Goal: Task Accomplishment & Management: Use online tool/utility

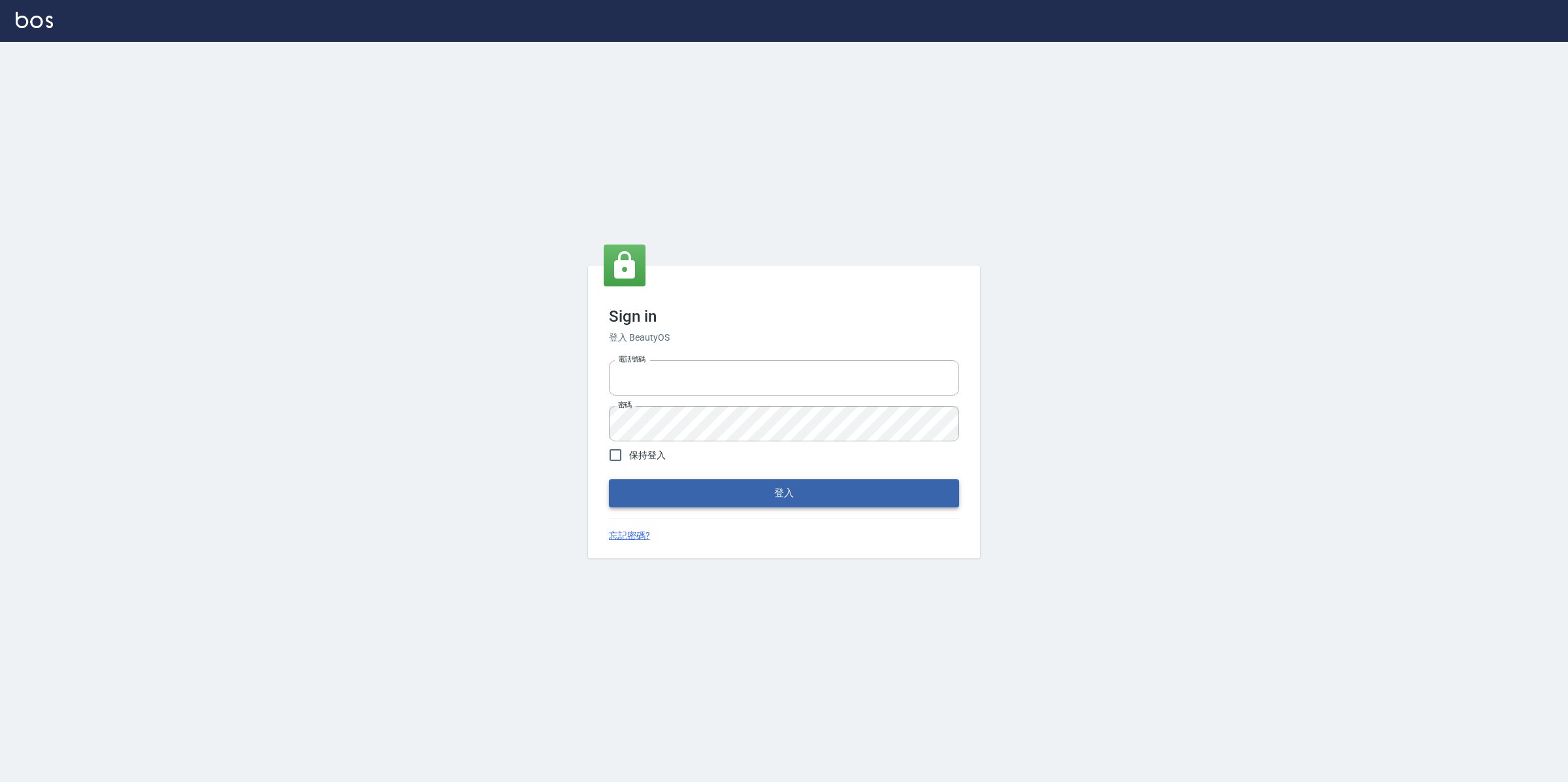
type input "2063579"
click at [720, 489] on button "登入" at bounding box center [784, 493] width 350 height 27
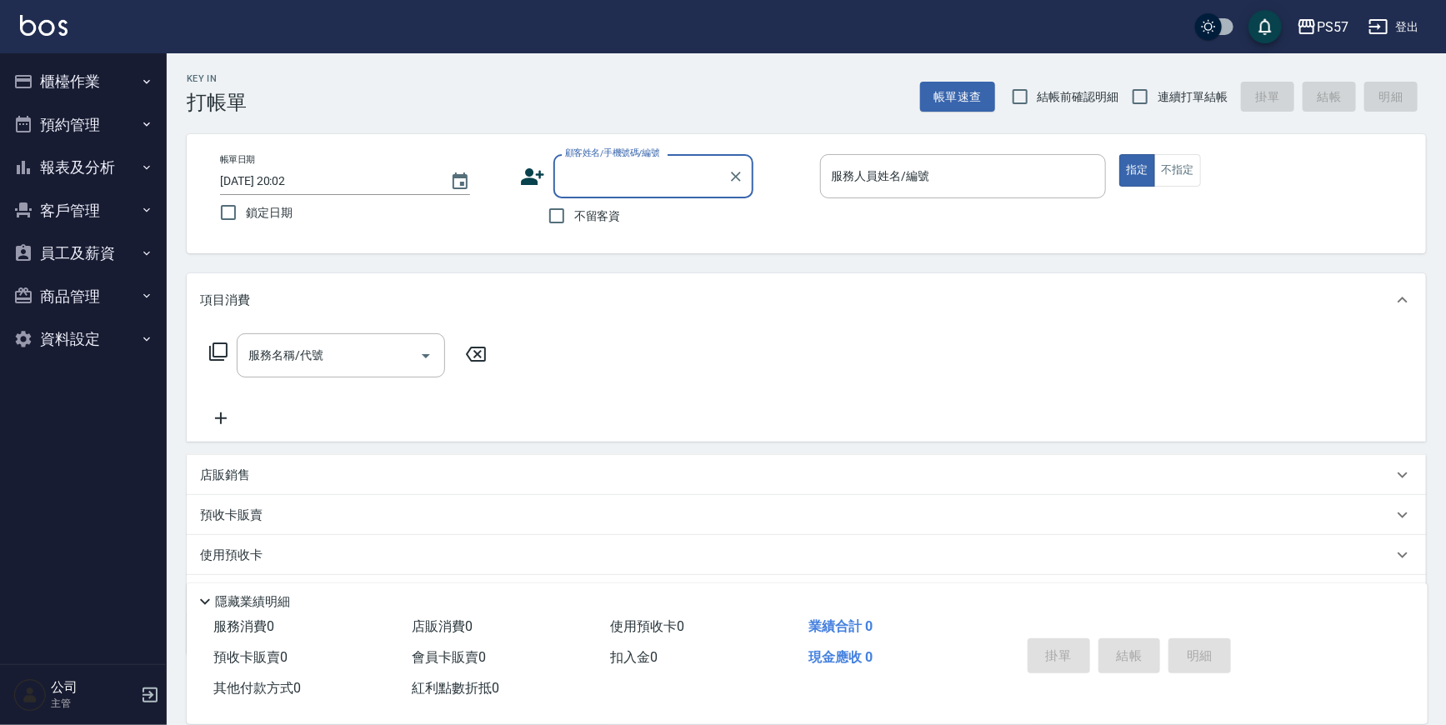
click at [146, 191] on ul "櫃檯作業 打帳單 帳單列表 現金收支登錄 材料自購登錄 每日結帳 排班表 現場電腦打卡 預約管理 預約管理 單日預約紀錄 單週預約紀錄 報表及分析 報表目錄 …" at bounding box center [83, 210] width 153 height 314
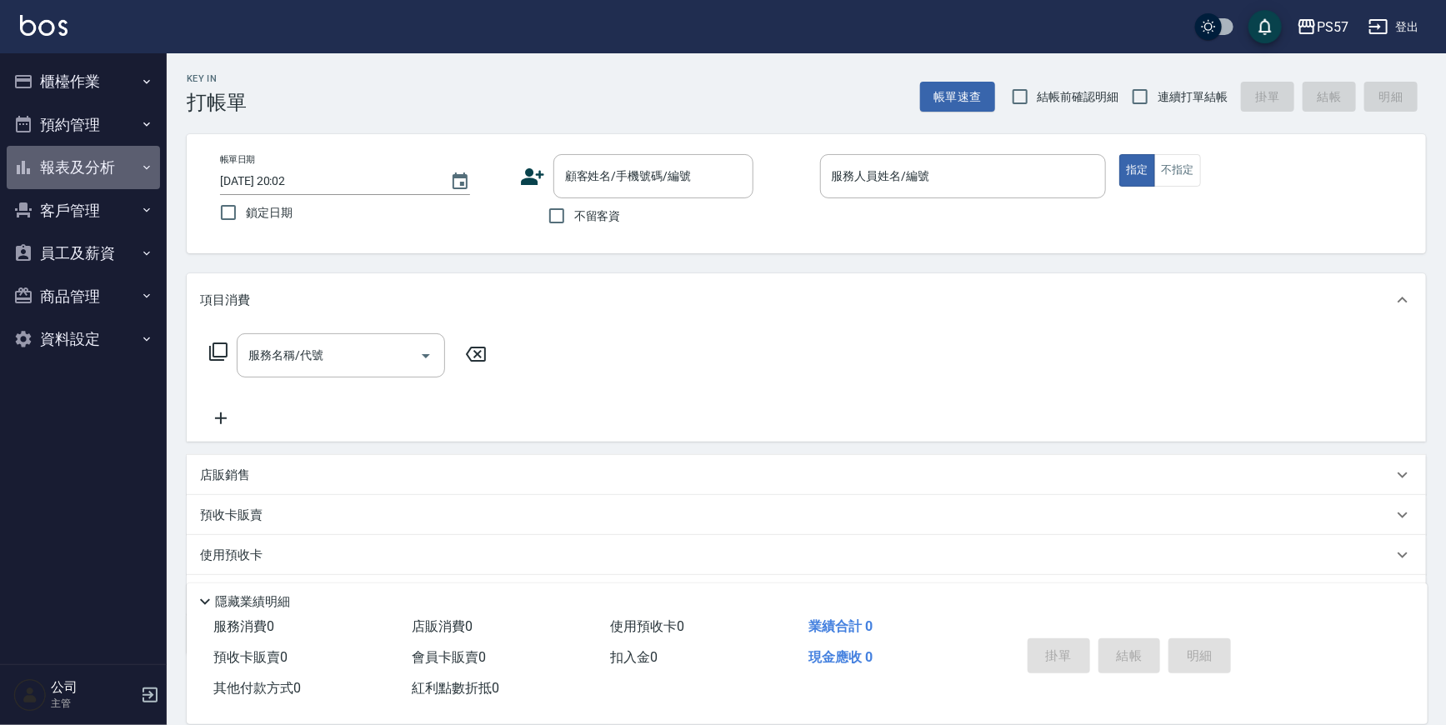
click at [130, 174] on button "報表及分析" at bounding box center [83, 167] width 153 height 43
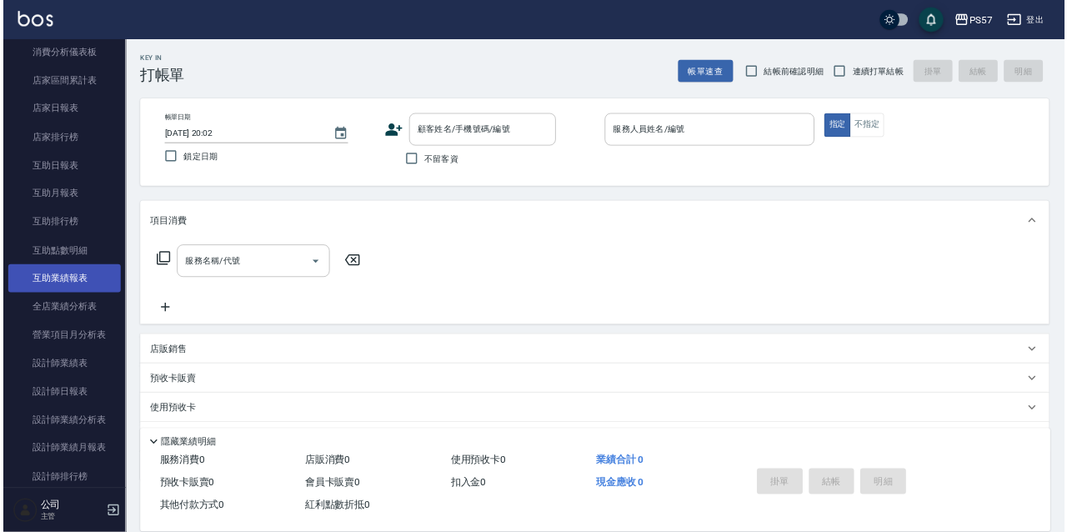
scroll to position [227, 0]
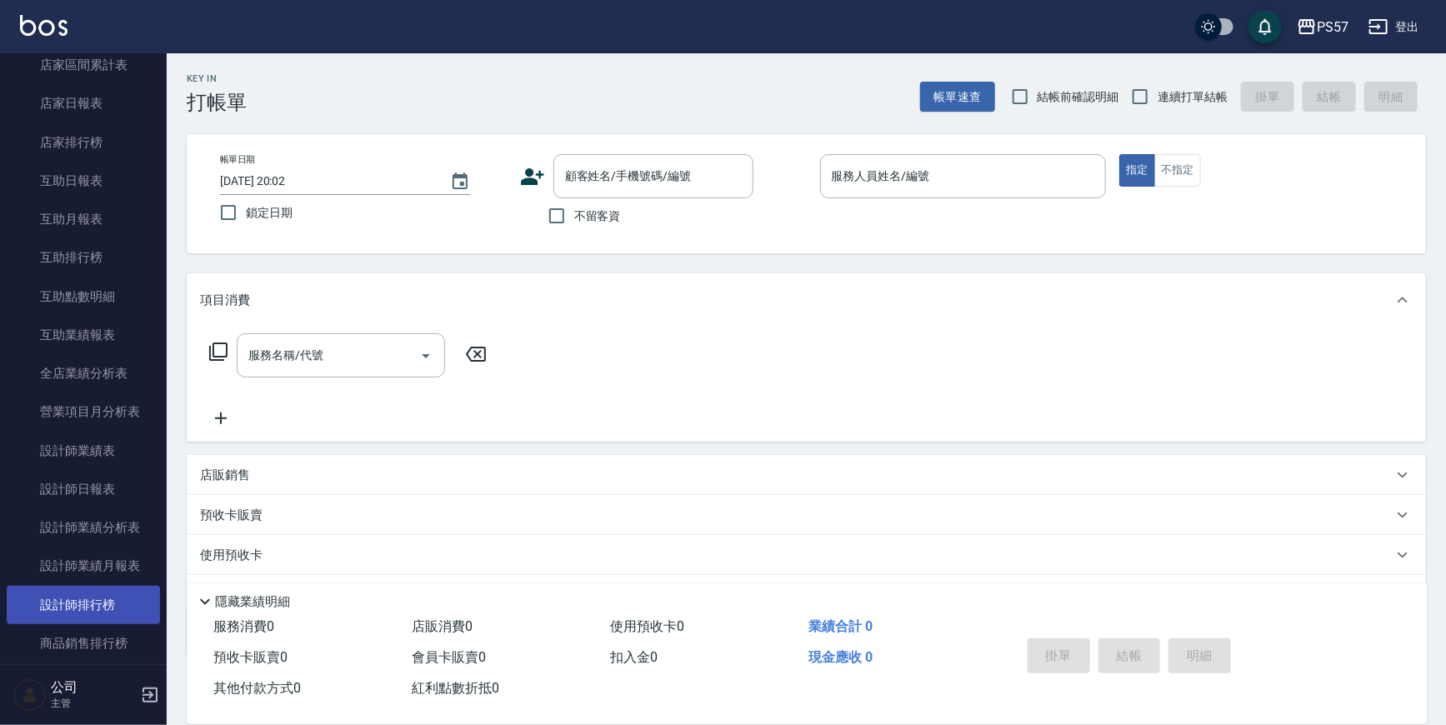
click at [75, 593] on link "設計師排行榜" at bounding box center [83, 605] width 153 height 38
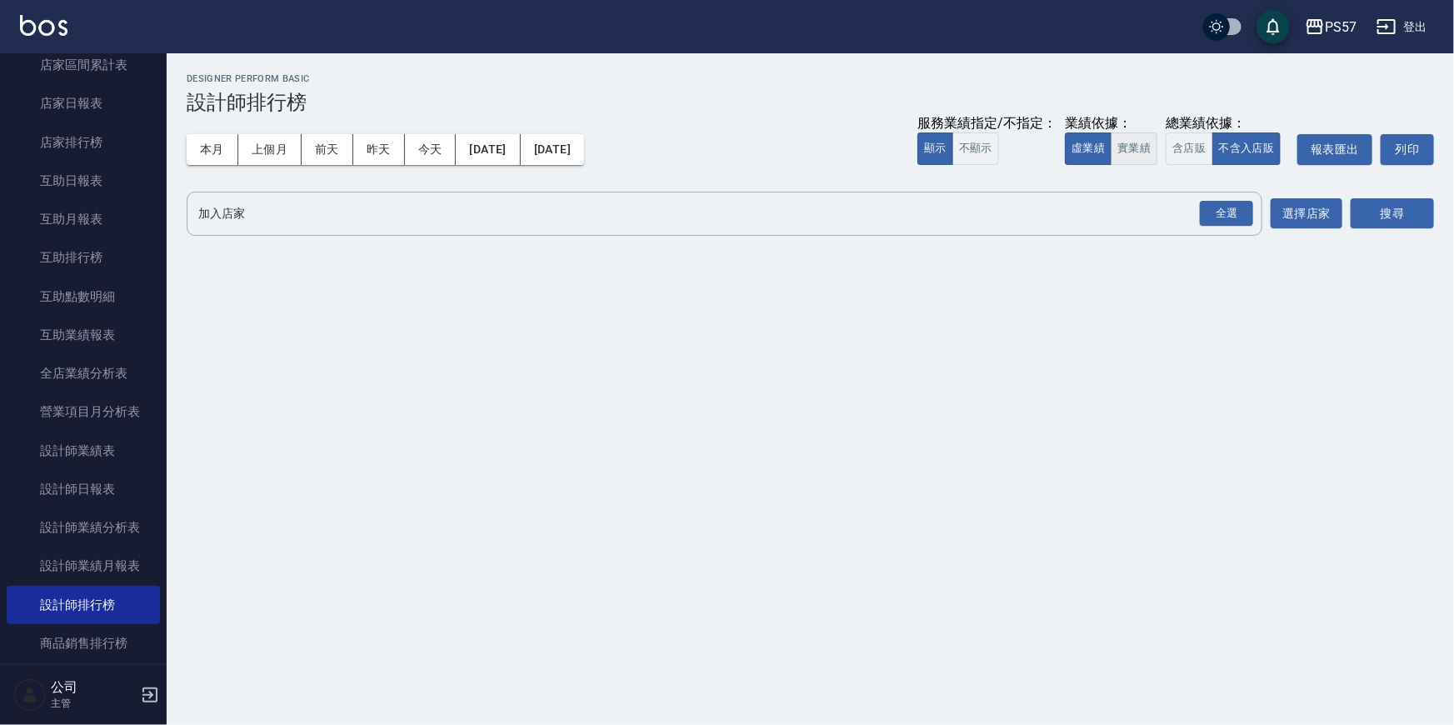
click at [1124, 137] on button "實業績" at bounding box center [1134, 149] width 47 height 33
drag, startPoint x: 1245, startPoint y: 220, endPoint x: 1284, endPoint y: 218, distance: 39.2
click at [1245, 220] on div "全選" at bounding box center [1226, 214] width 53 height 26
click at [1376, 211] on button "搜尋" at bounding box center [1392, 214] width 83 height 31
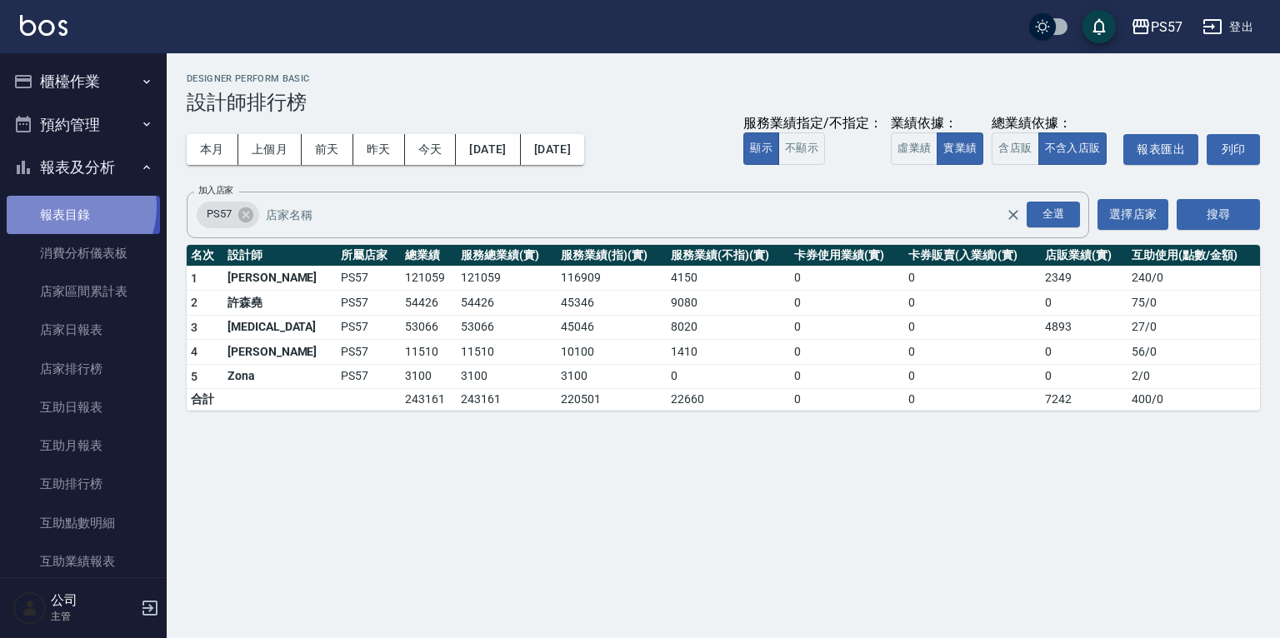
click at [70, 207] on link "報表目錄" at bounding box center [83, 215] width 153 height 38
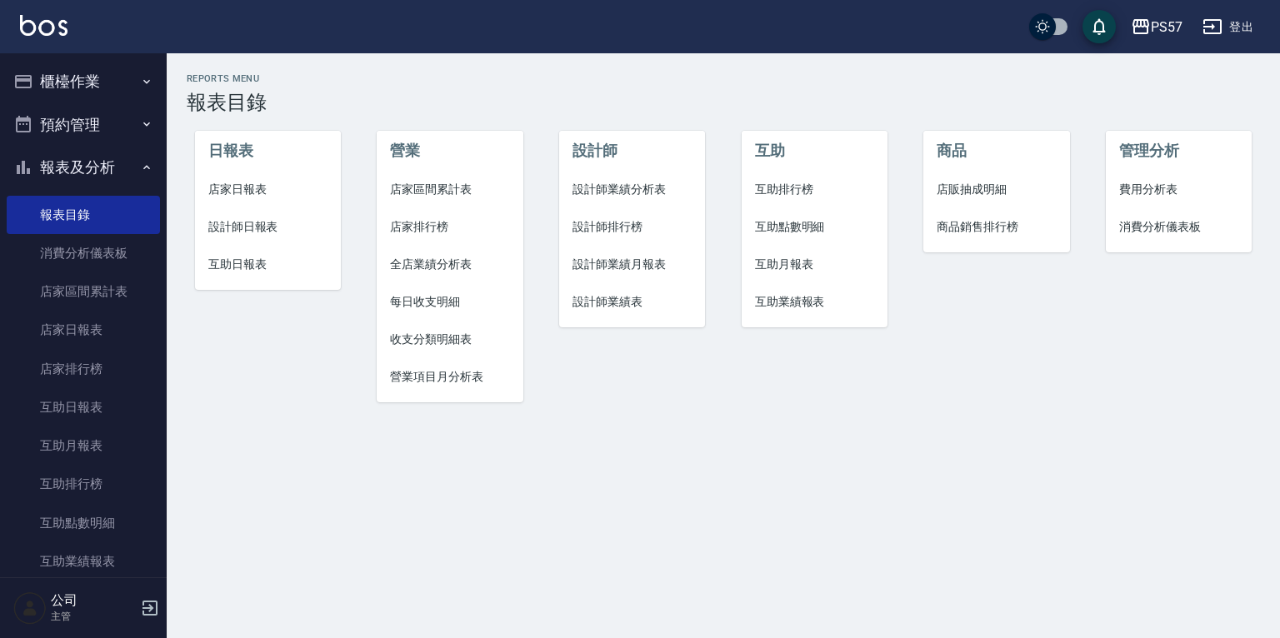
click at [50, 73] on button "櫃檯作業" at bounding box center [83, 81] width 153 height 43
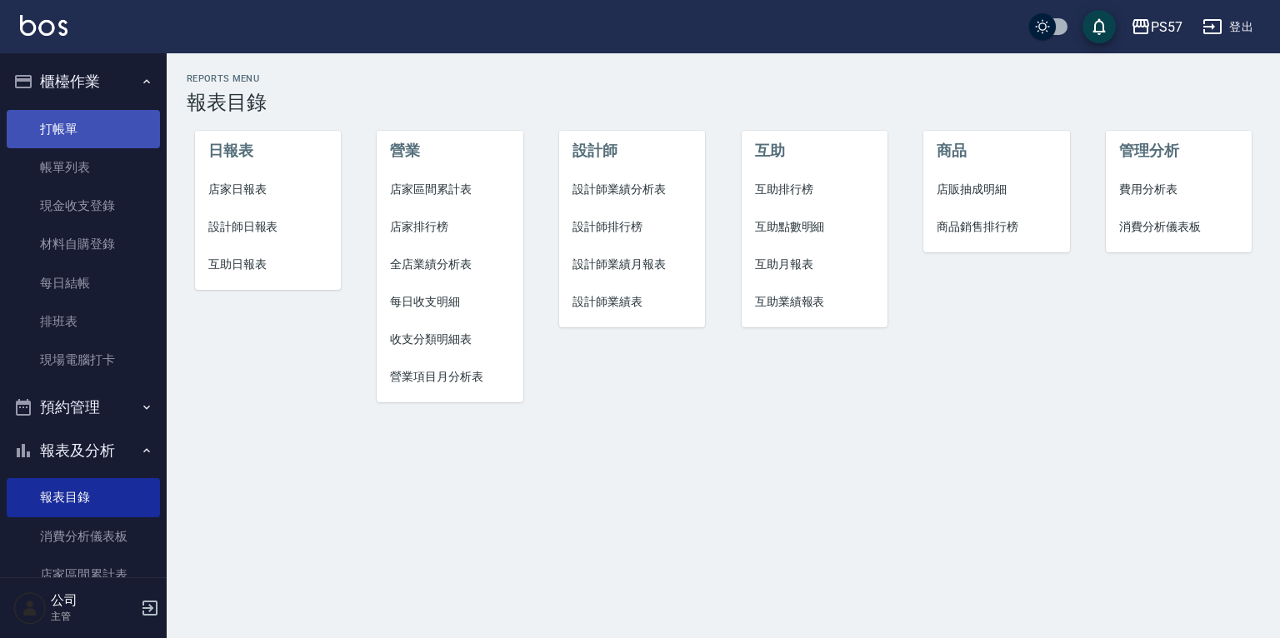
click at [75, 127] on link "打帳單" at bounding box center [83, 129] width 153 height 38
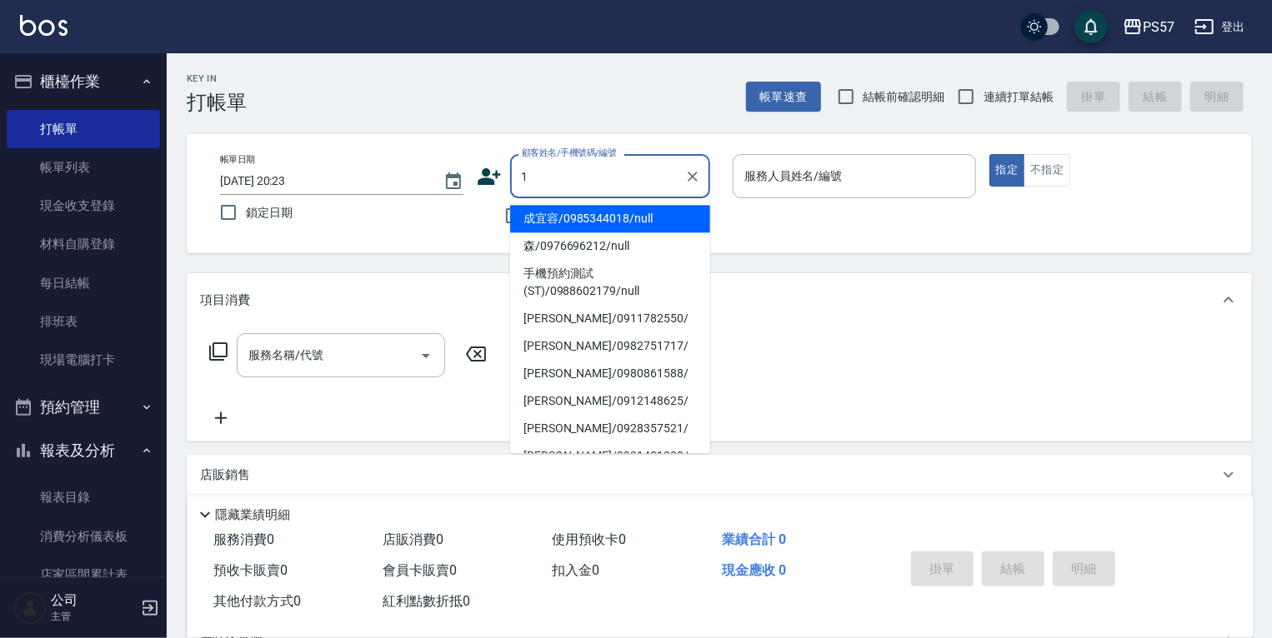
type input "成宜容/0985344018/null"
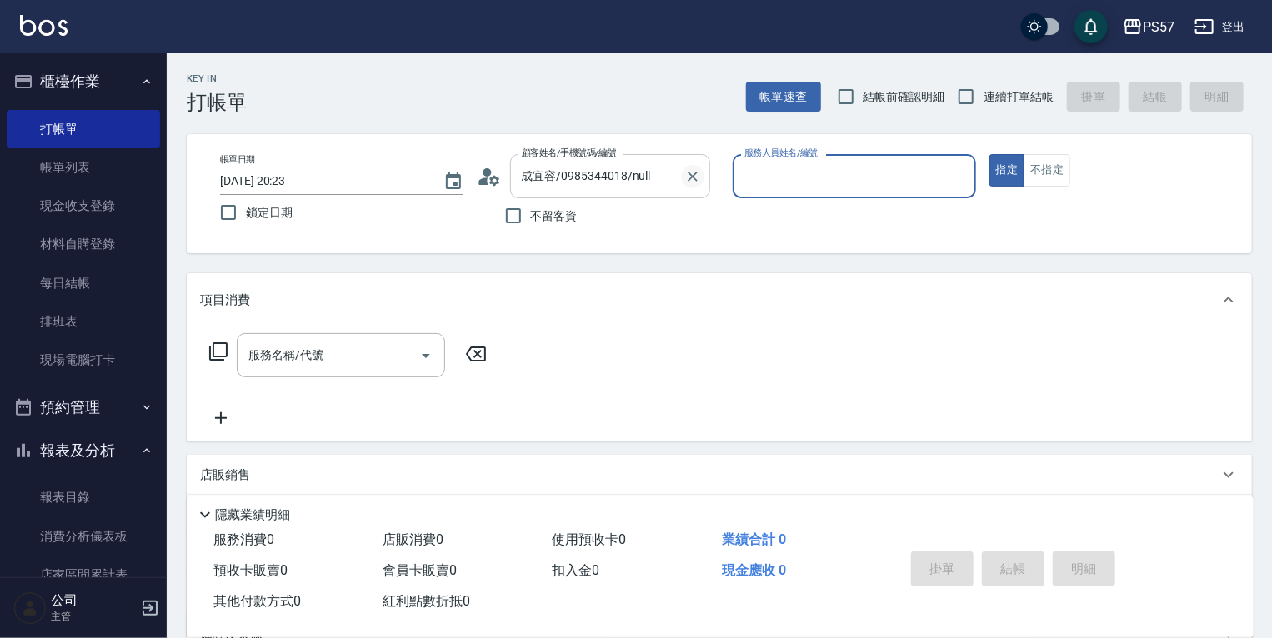
click at [685, 166] on button "Clear" at bounding box center [692, 176] width 23 height 23
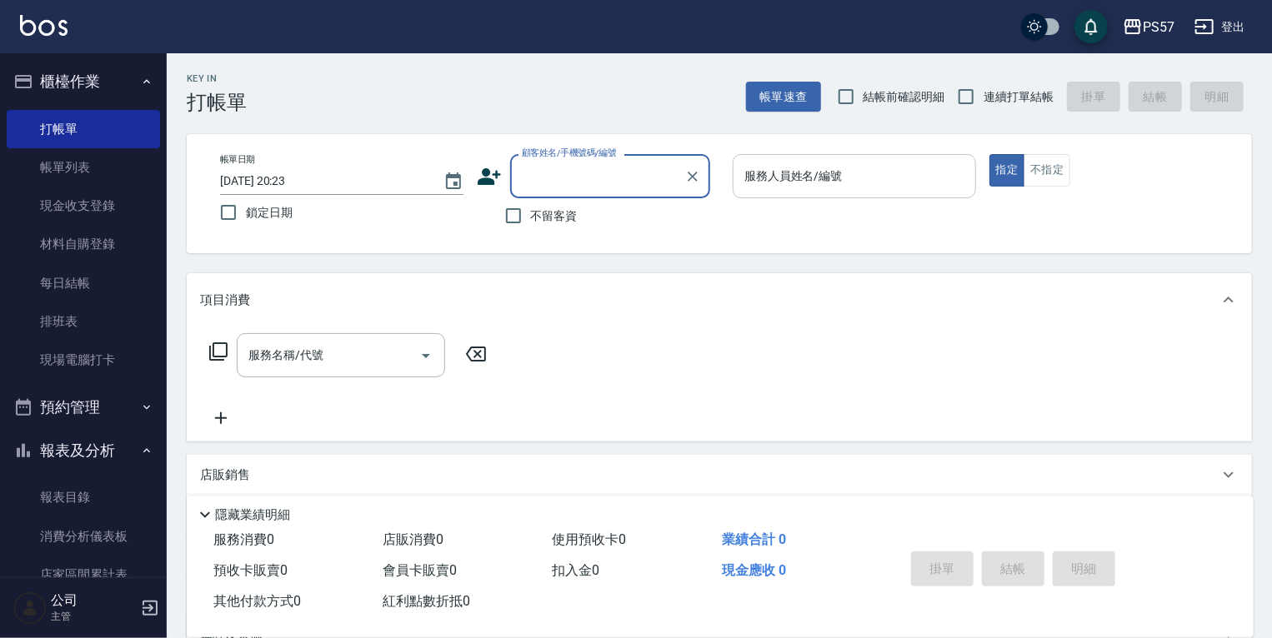
click at [767, 190] on input "服務人員姓名/編號" at bounding box center [854, 176] width 228 height 29
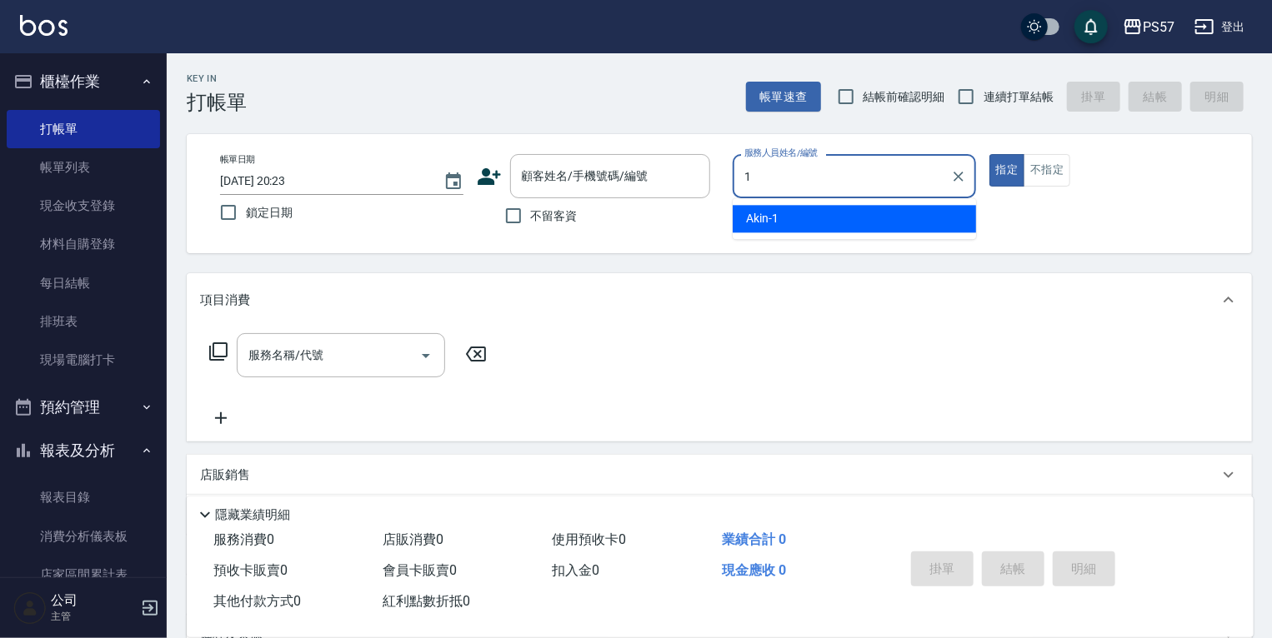
type input "Akin-1"
type button "true"
